Goal: Go to known website: Go to known website

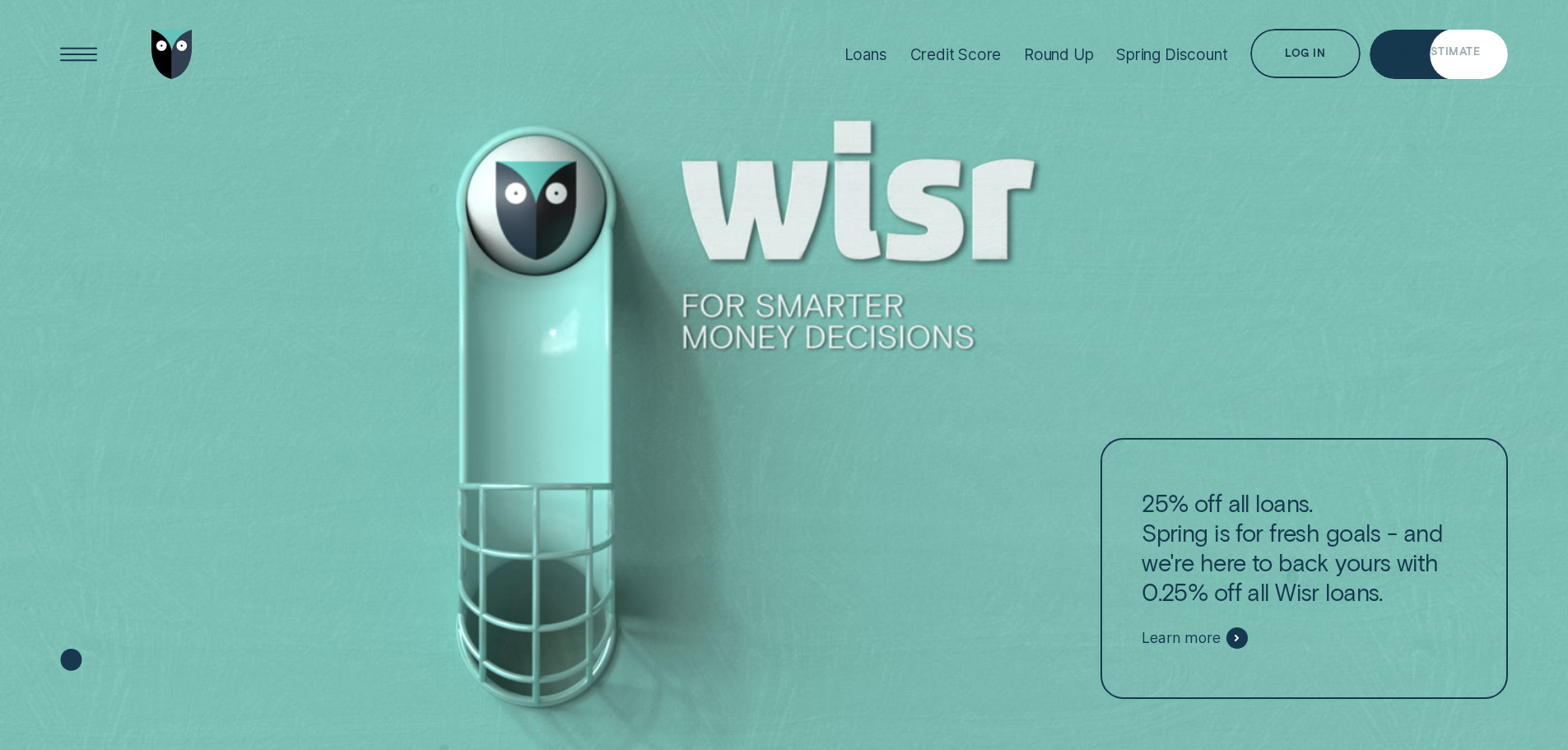
click at [1365, 53] on div "Log in Log in Customer Dashboard View loan & credit scores Partner Portal Manag…" at bounding box center [1310, 54] width 119 height 52
click at [1350, 54] on div "Log in" at bounding box center [1305, 53] width 110 height 49
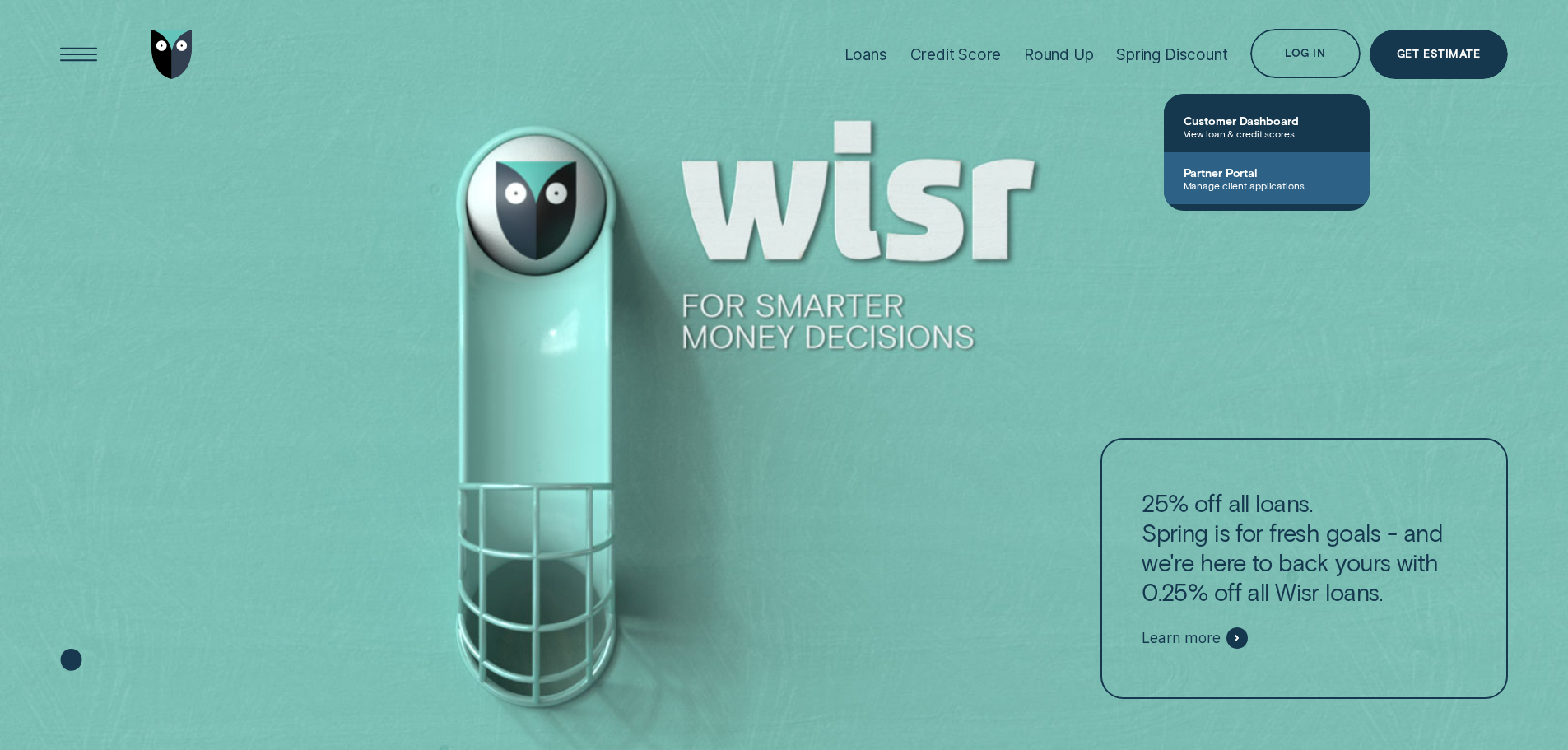
click at [1299, 168] on span "Partner Portal" at bounding box center [1266, 173] width 167 height 14
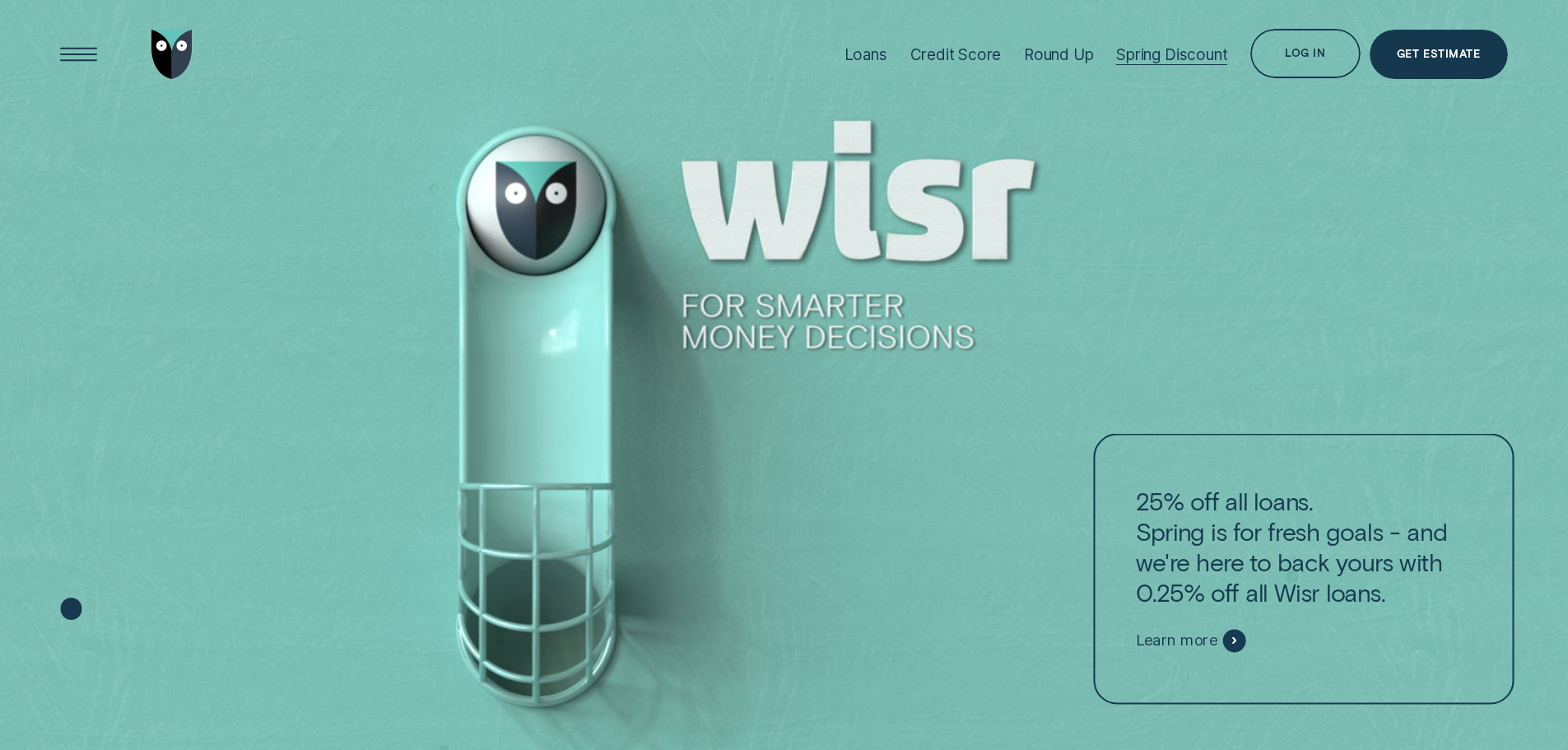
click at [1321, 55] on div "Log in" at bounding box center [1305, 56] width 40 height 10
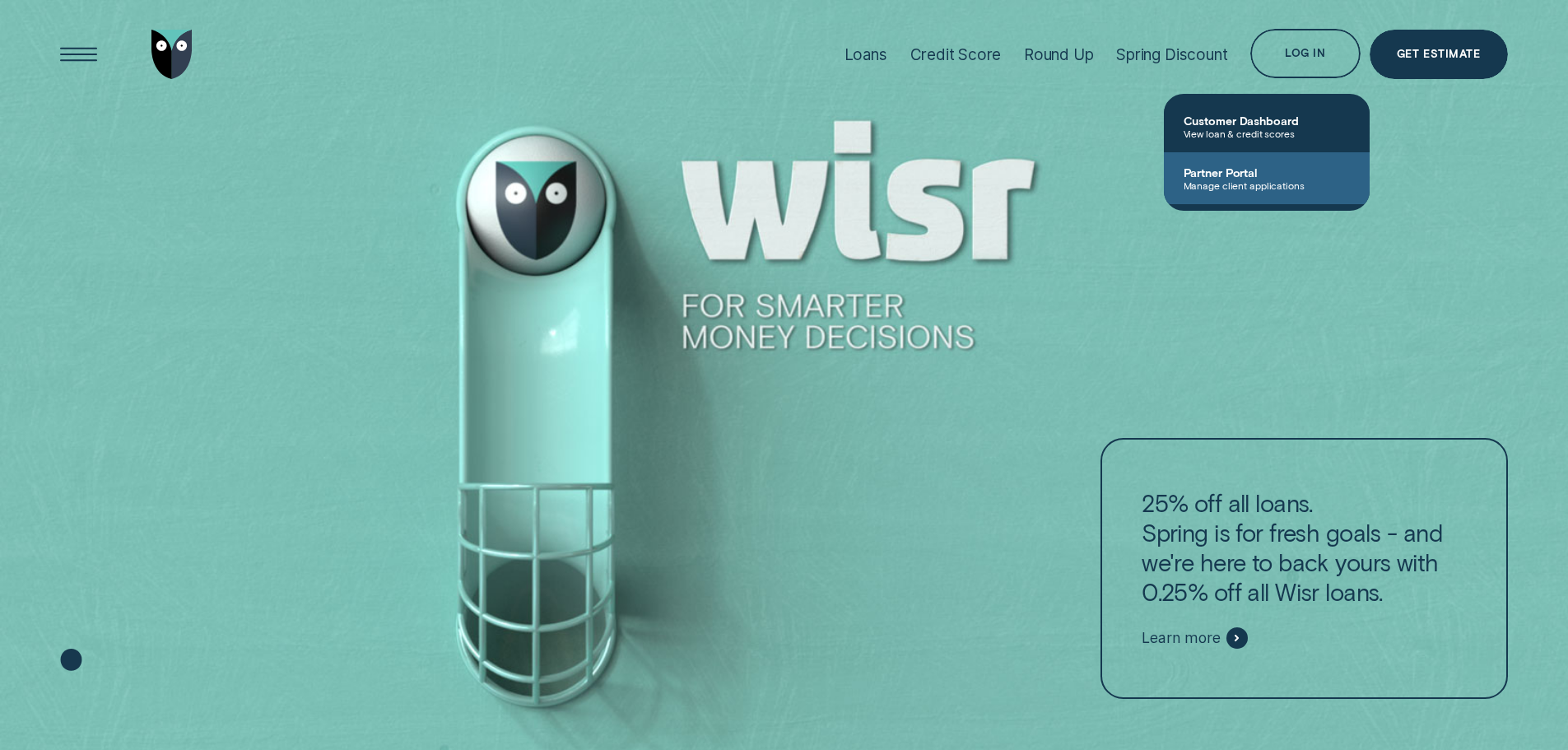
click at [1272, 153] on link "Partner Portal Manage client applications" at bounding box center [1267, 178] width 206 height 52
